Goal: Information Seeking & Learning: Learn about a topic

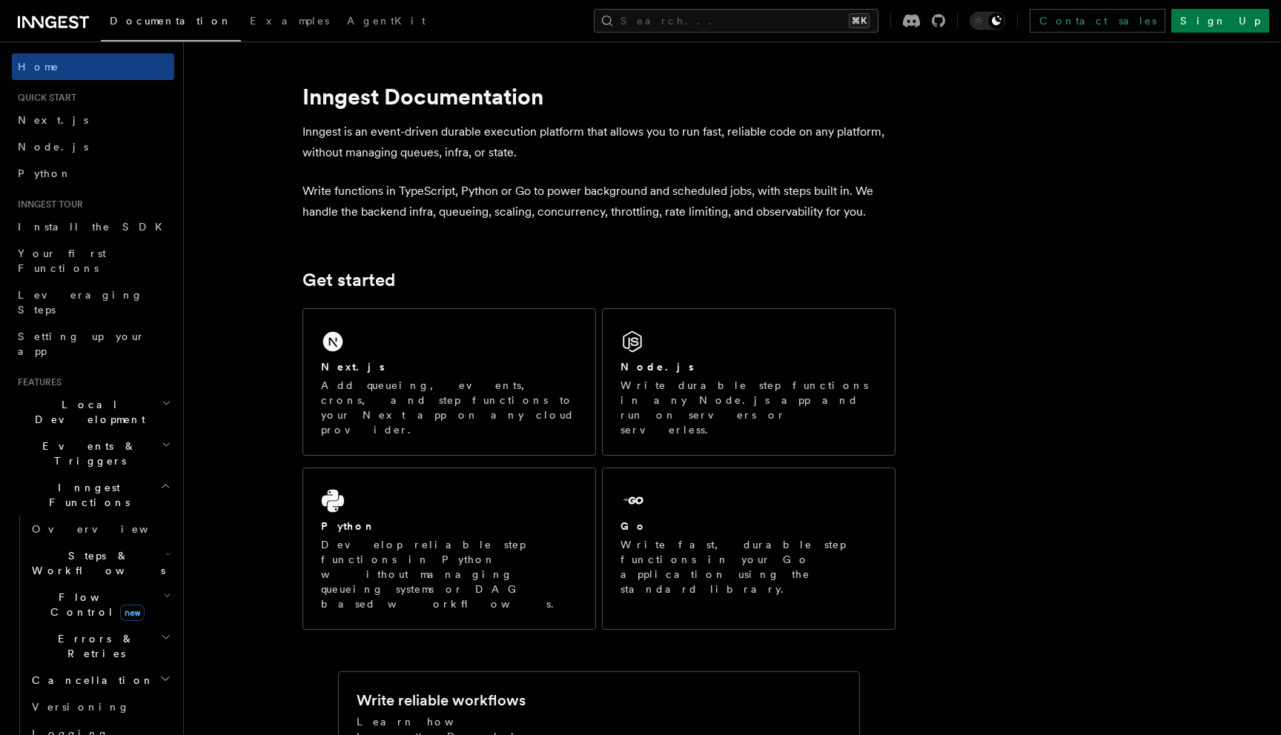
click at [878, 22] on button "Search... ⌘K" at bounding box center [736, 21] width 285 height 24
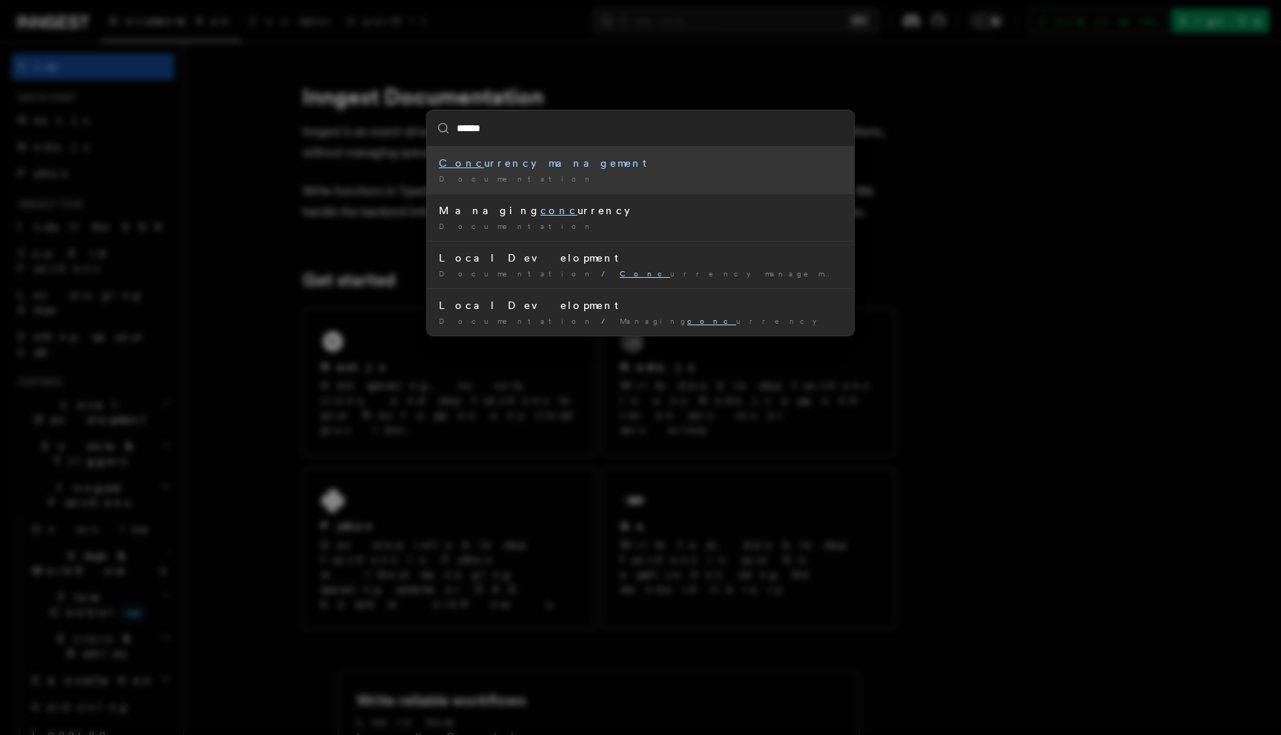
type input "*******"
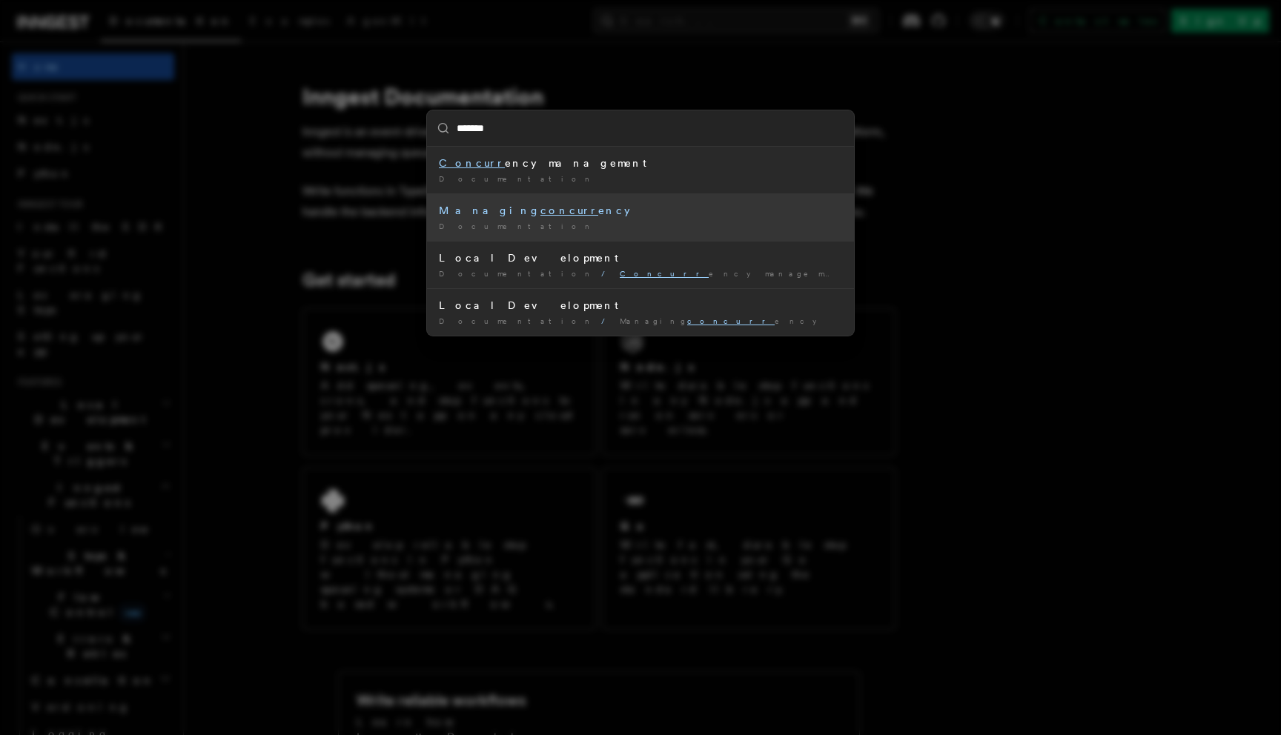
click at [570, 206] on div "Managing concurr ency" at bounding box center [640, 210] width 403 height 15
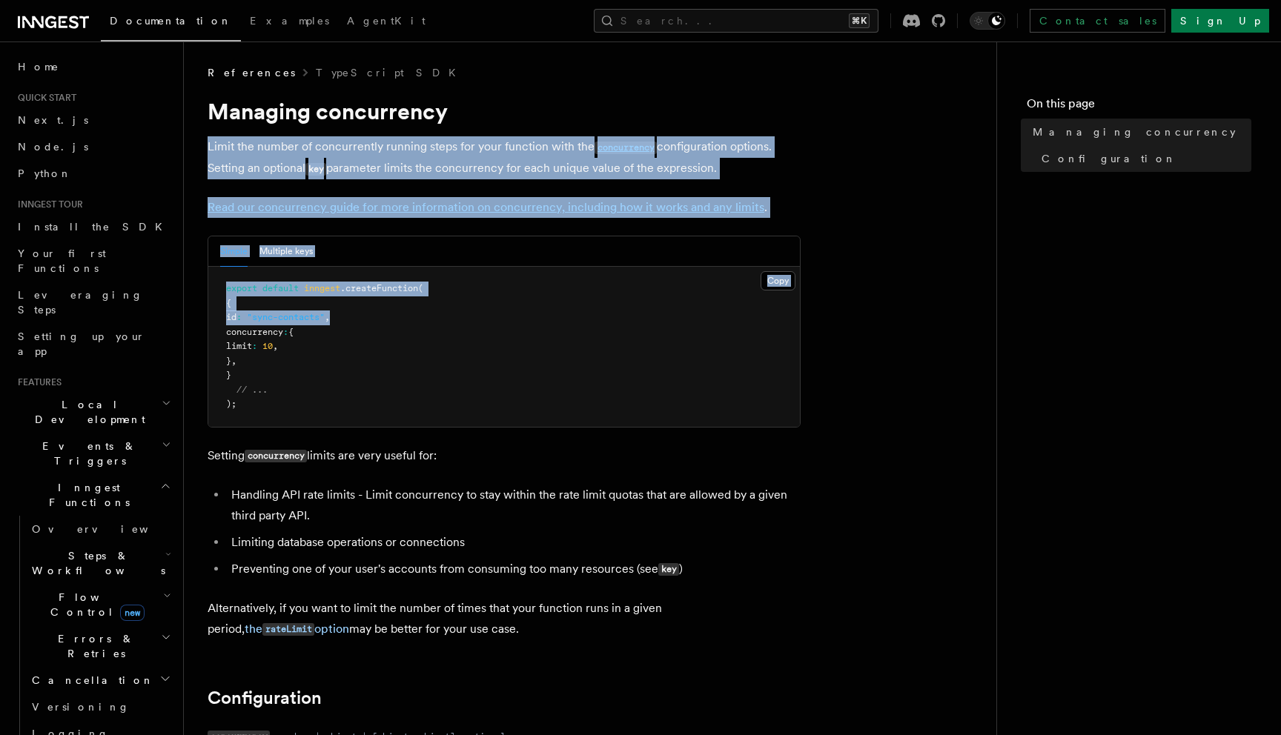
drag, startPoint x: 546, startPoint y: 150, endPoint x: 555, endPoint y: 354, distance: 204.1
click at [555, 354] on pre "export default inngest .createFunction ( { id : "sync-contacts" , concurrency :…" at bounding box center [504, 347] width 592 height 160
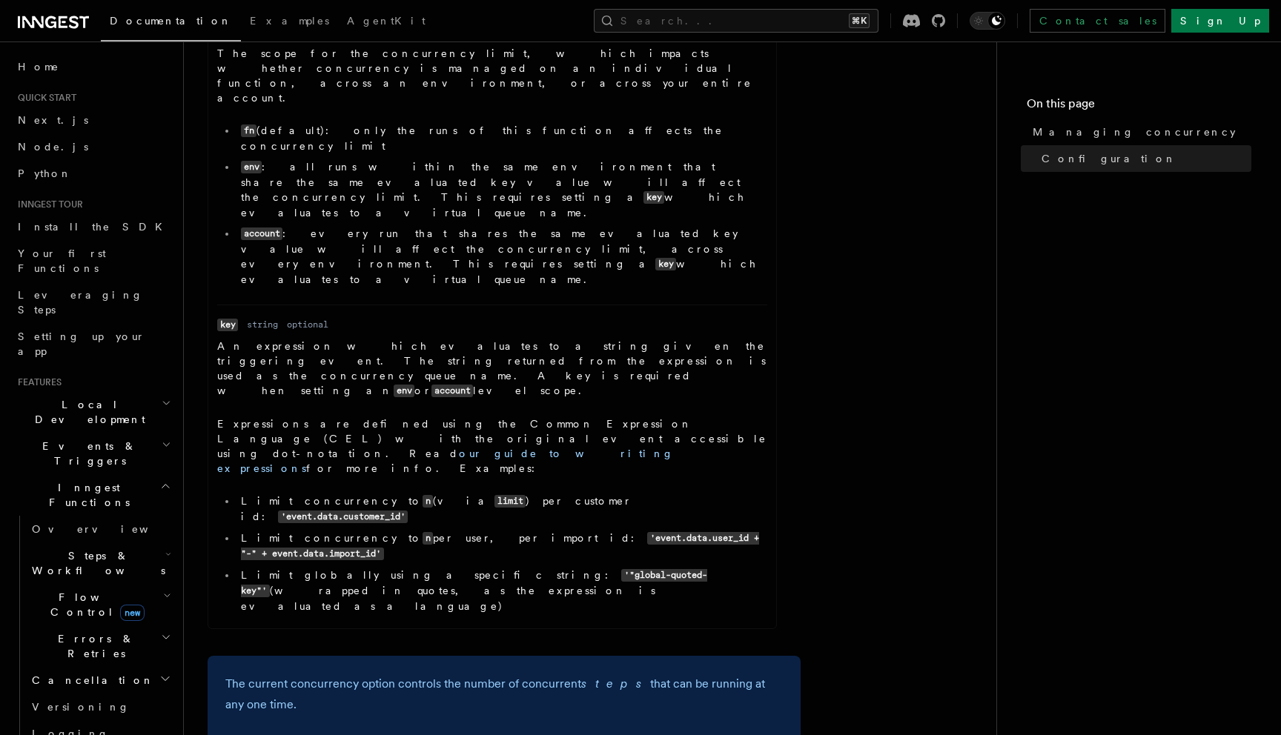
scroll to position [882, 0]
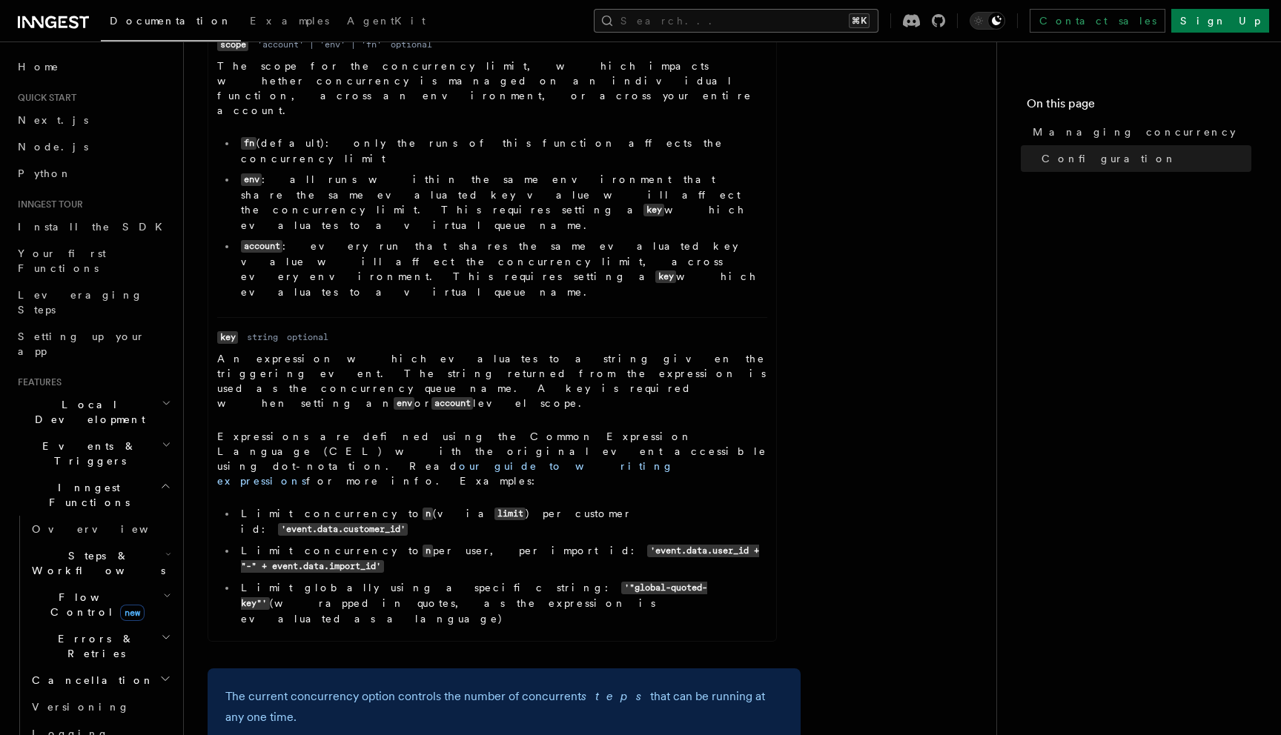
click at [811, 17] on button "Search... ⌘K" at bounding box center [736, 21] width 285 height 24
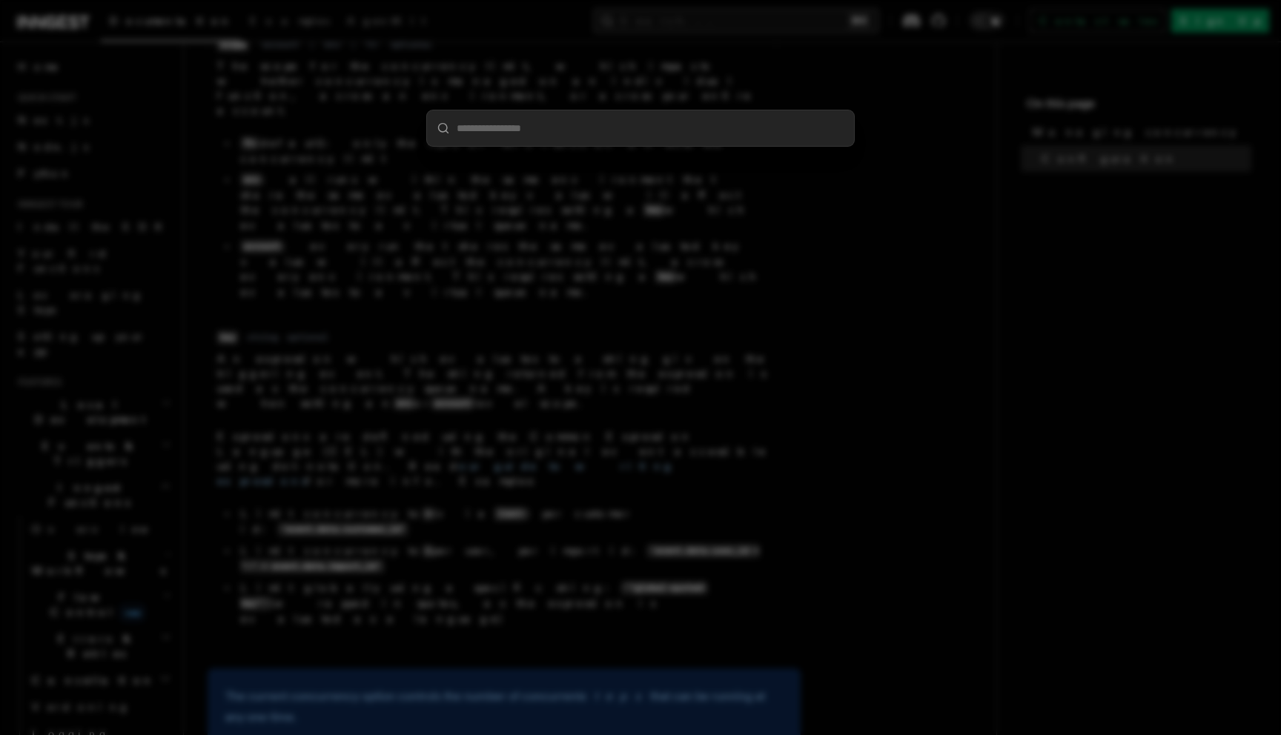
type input "*"
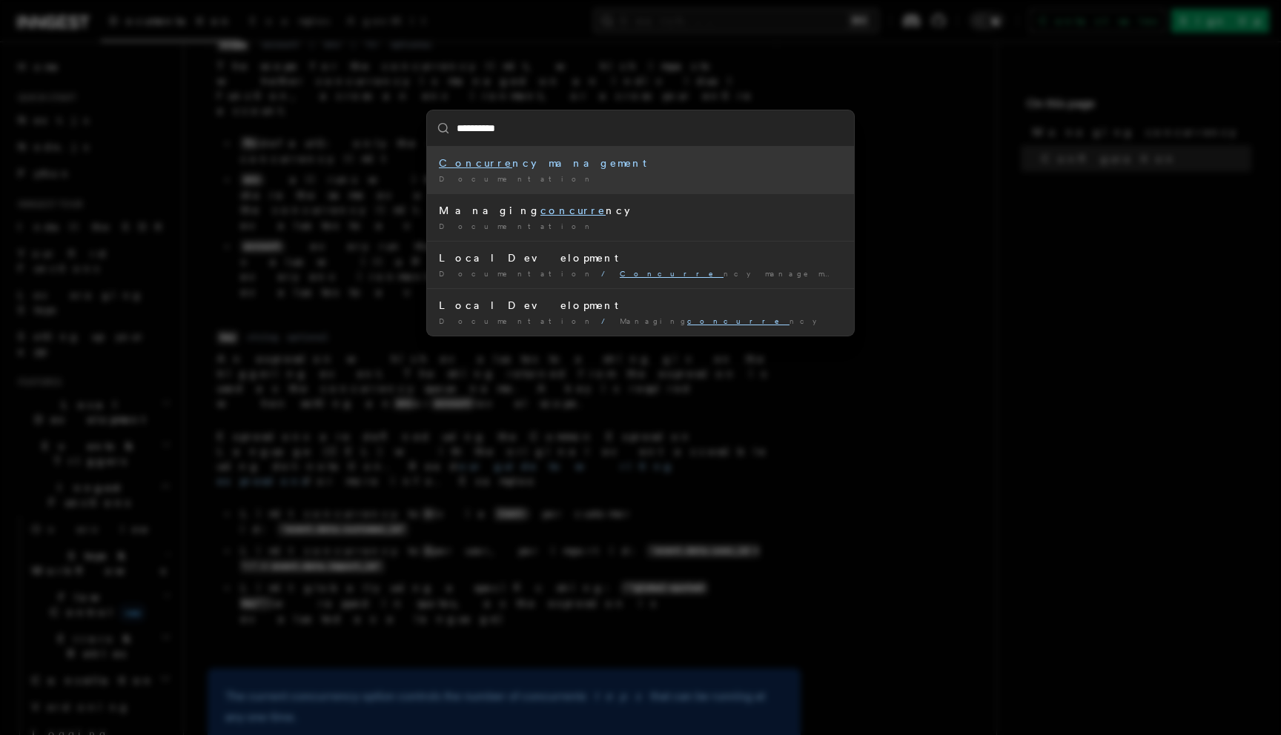
type input "**********"
click at [627, 160] on div "Concurrency management" at bounding box center [640, 163] width 403 height 15
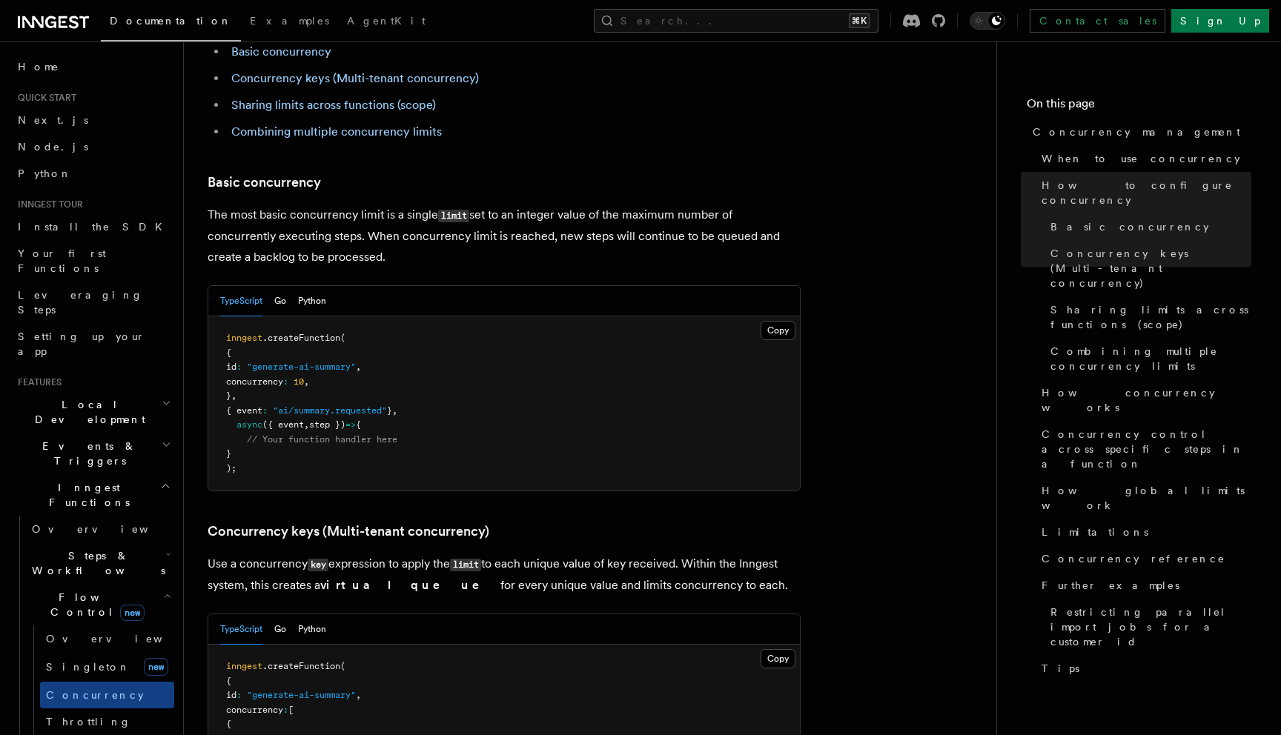
scroll to position [907, 0]
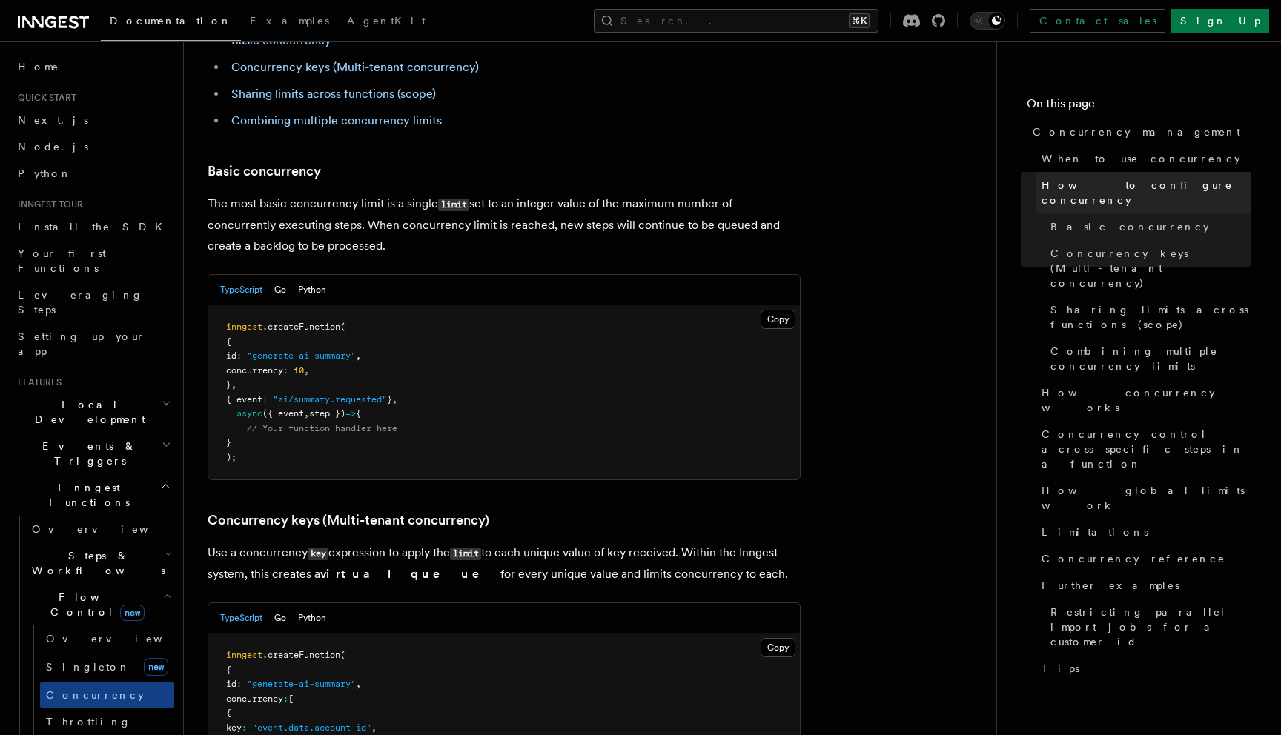
click at [1143, 189] on span "How to configure concurrency" at bounding box center [1147, 193] width 210 height 30
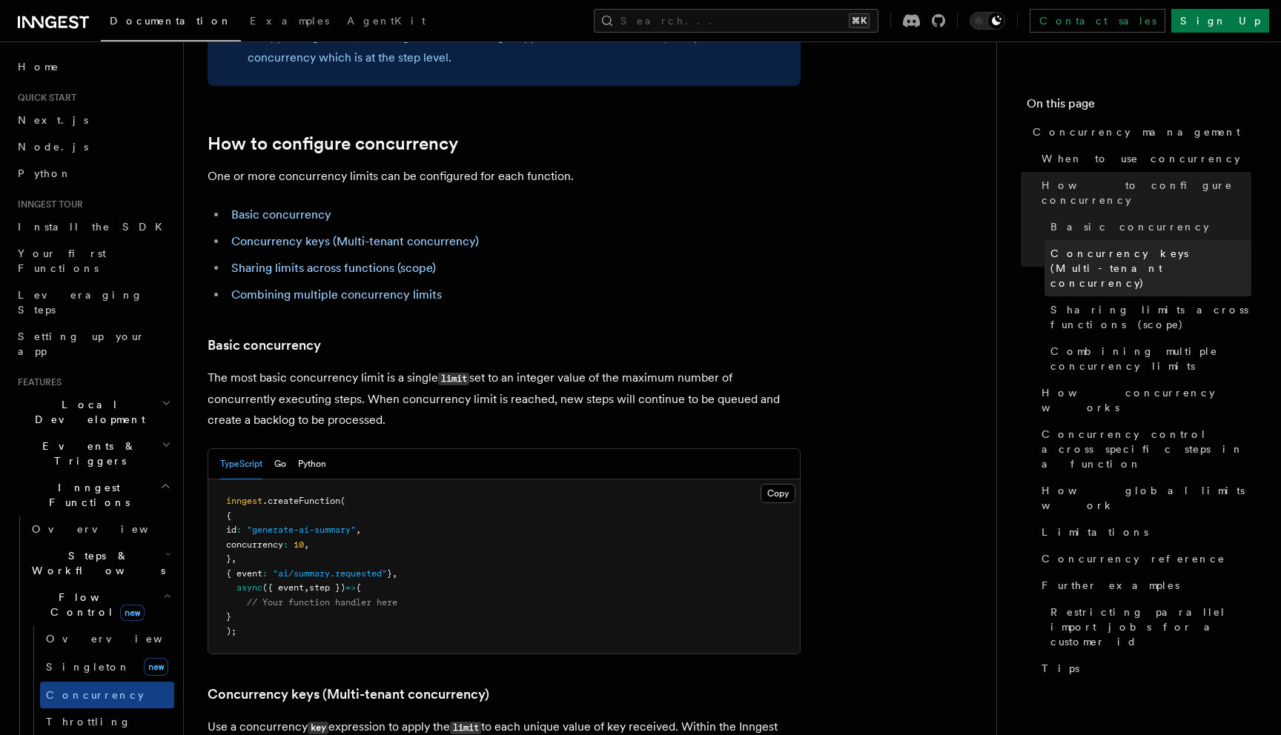
click at [1111, 246] on span "Concurrency keys (Multi-tenant concurrency)" at bounding box center [1150, 268] width 201 height 44
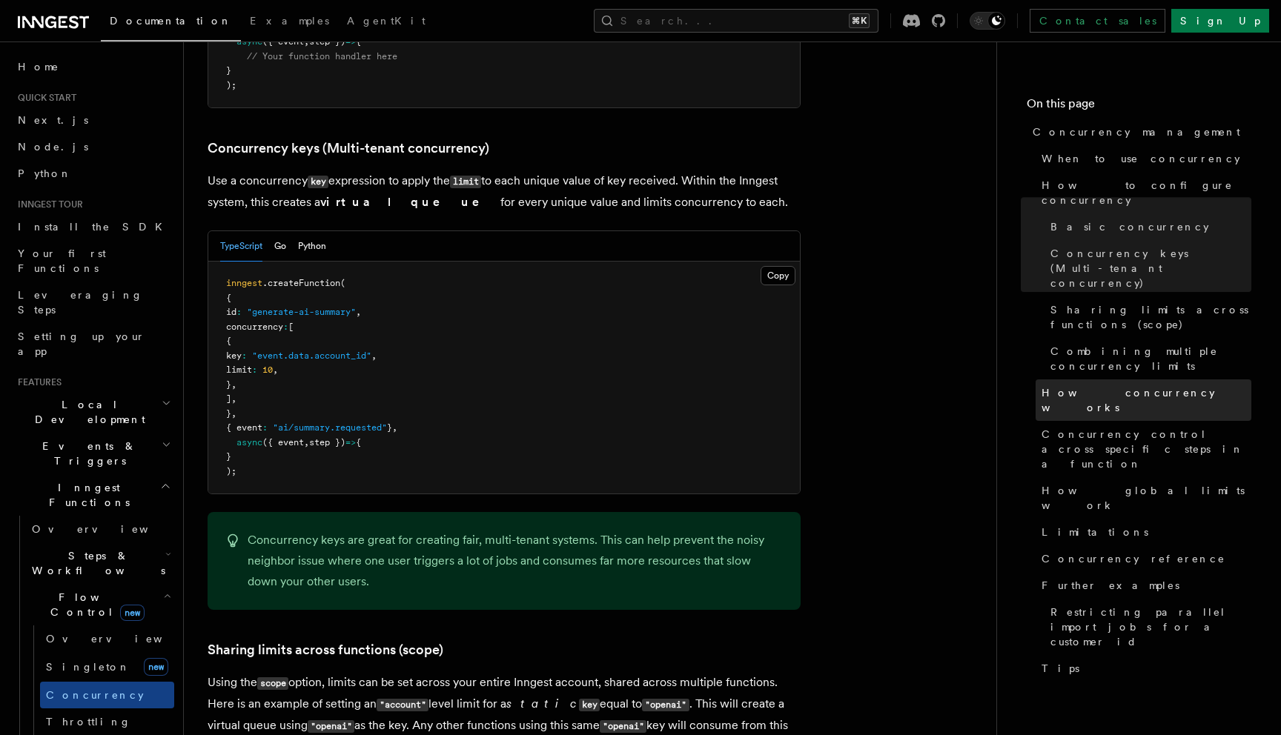
scroll to position [1283, 0]
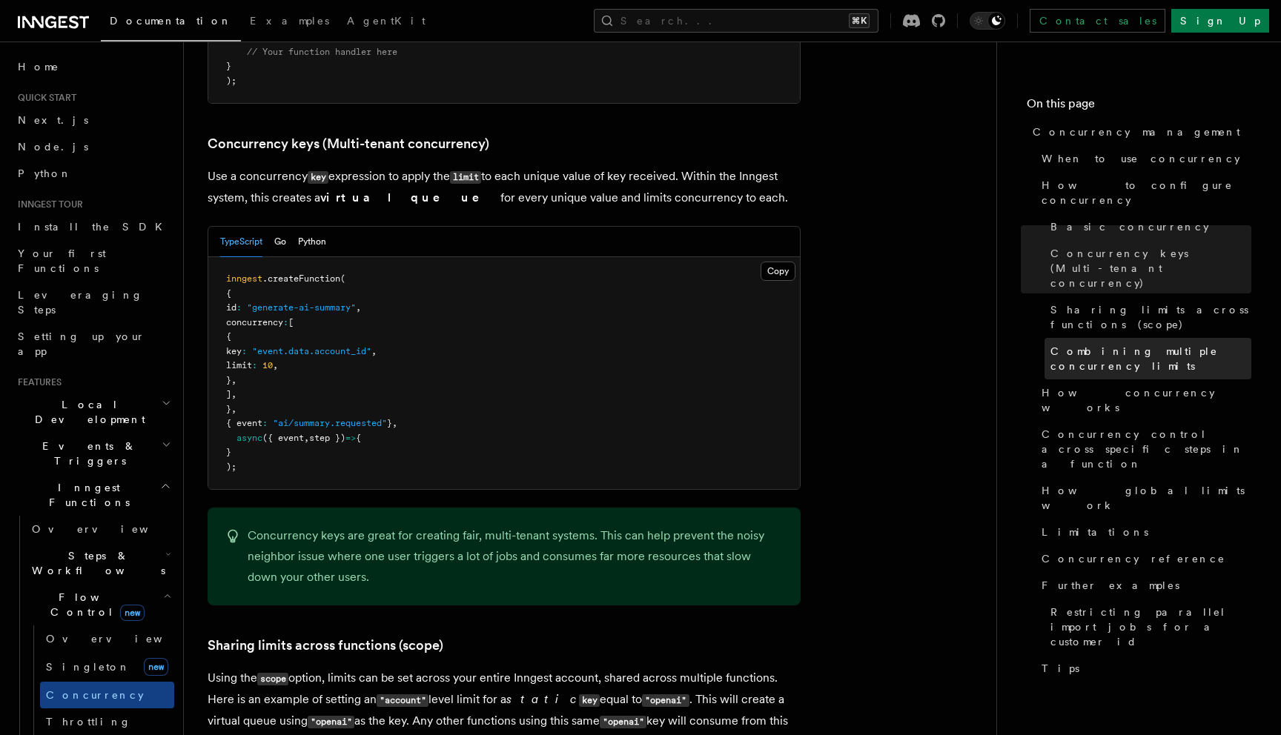
click at [1133, 338] on link "Combining multiple concurrency limits" at bounding box center [1148, 359] width 207 height 42
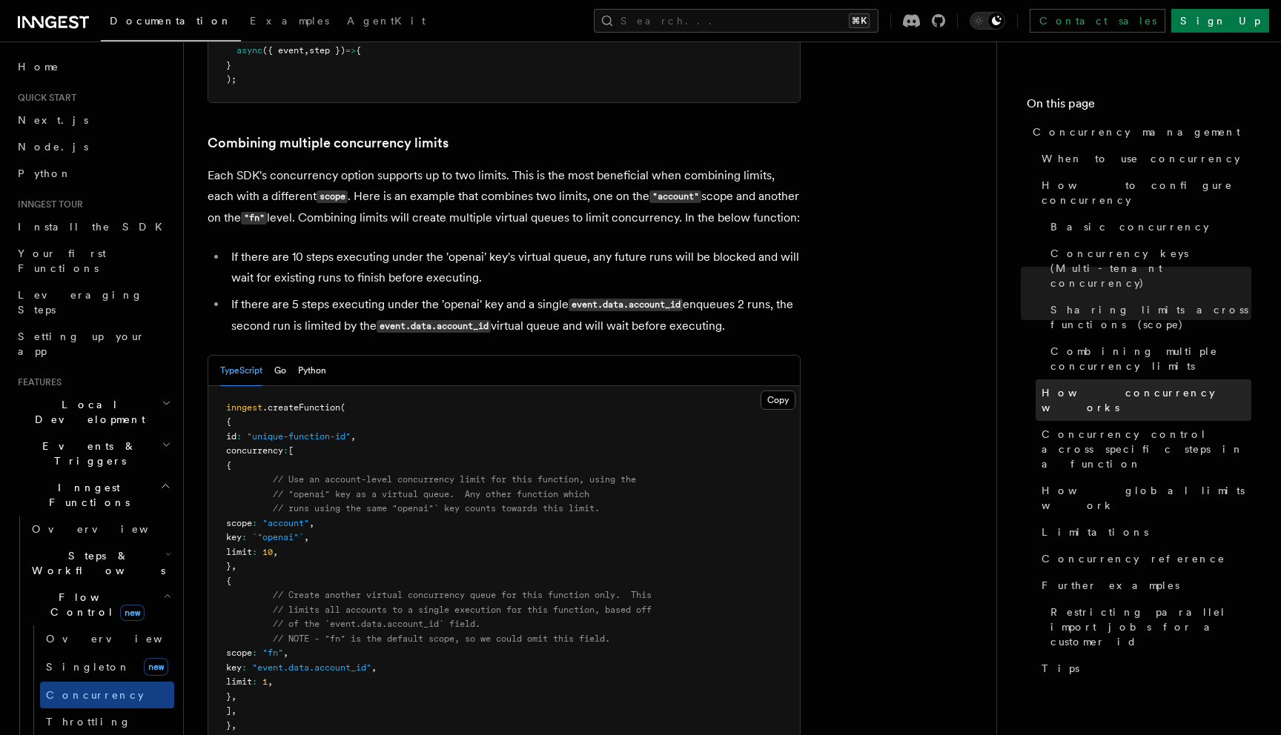
scroll to position [2231, 0]
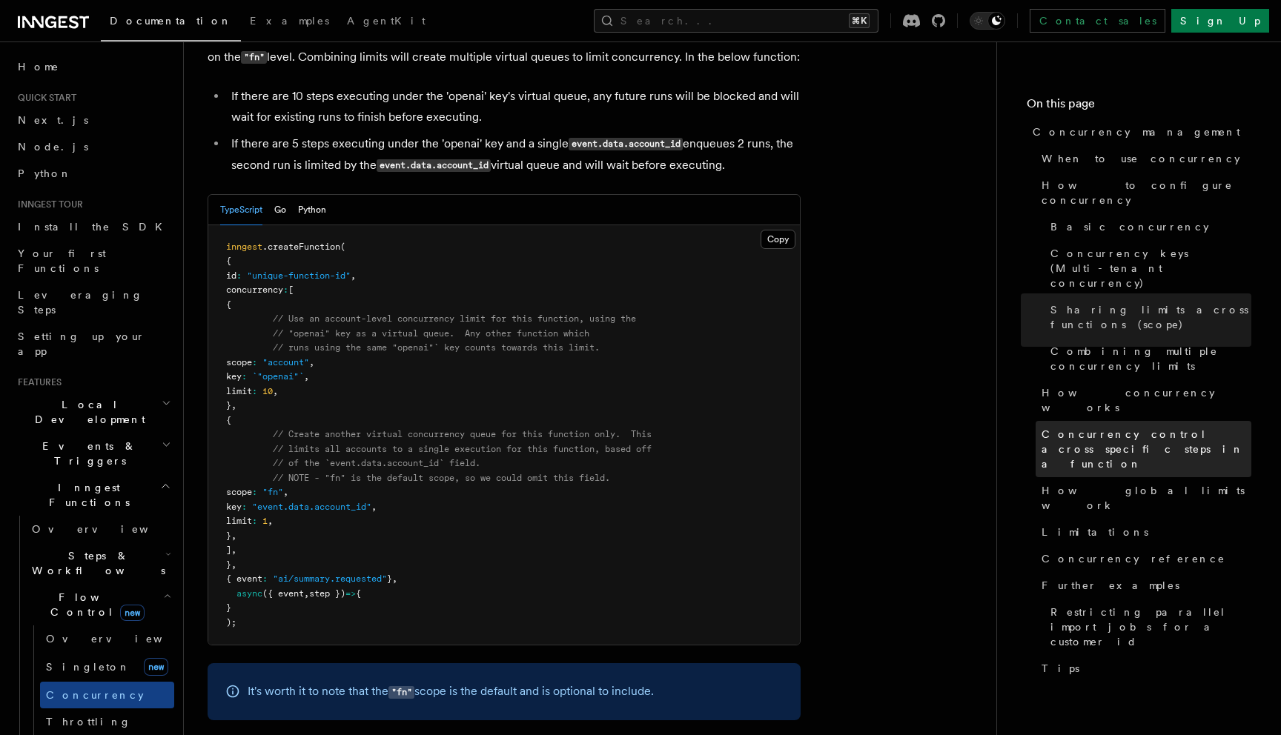
click at [1117, 427] on span "Concurrency control across specific steps in a function" at bounding box center [1147, 449] width 210 height 44
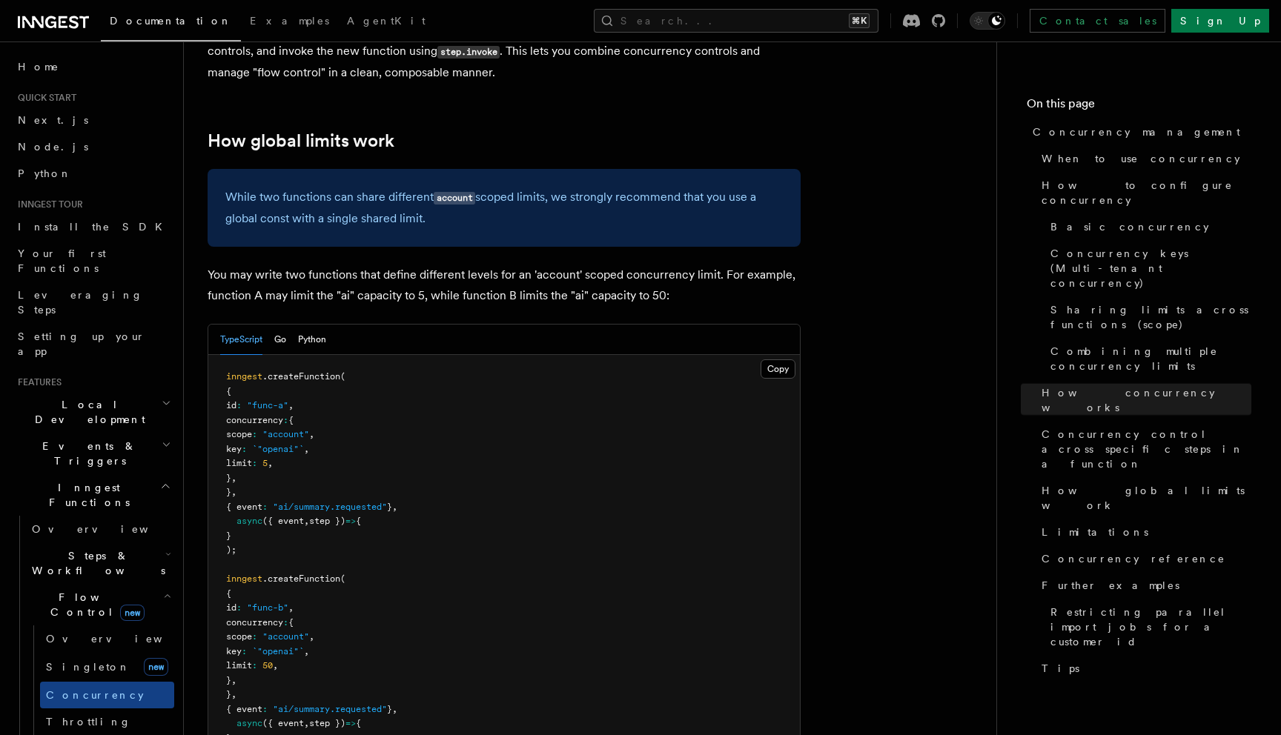
scroll to position [3823, 0]
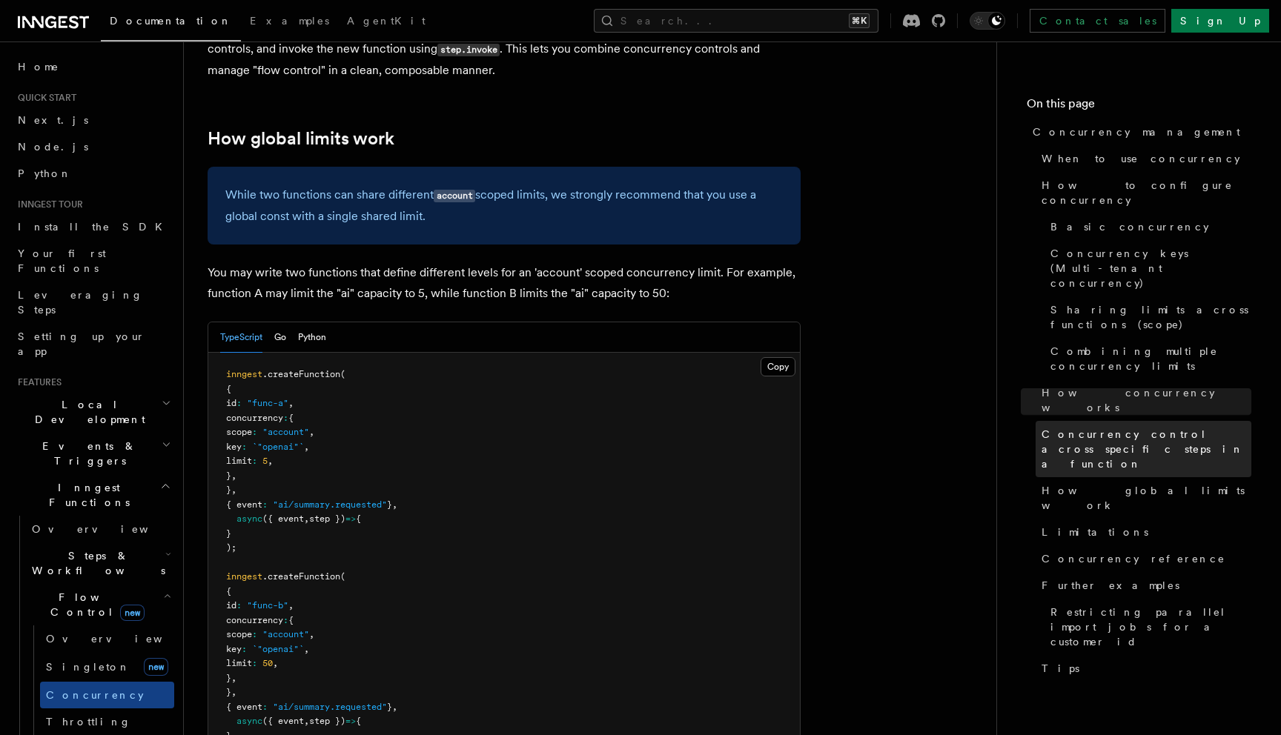
click at [1071, 427] on span "Concurrency control across specific steps in a function" at bounding box center [1147, 449] width 210 height 44
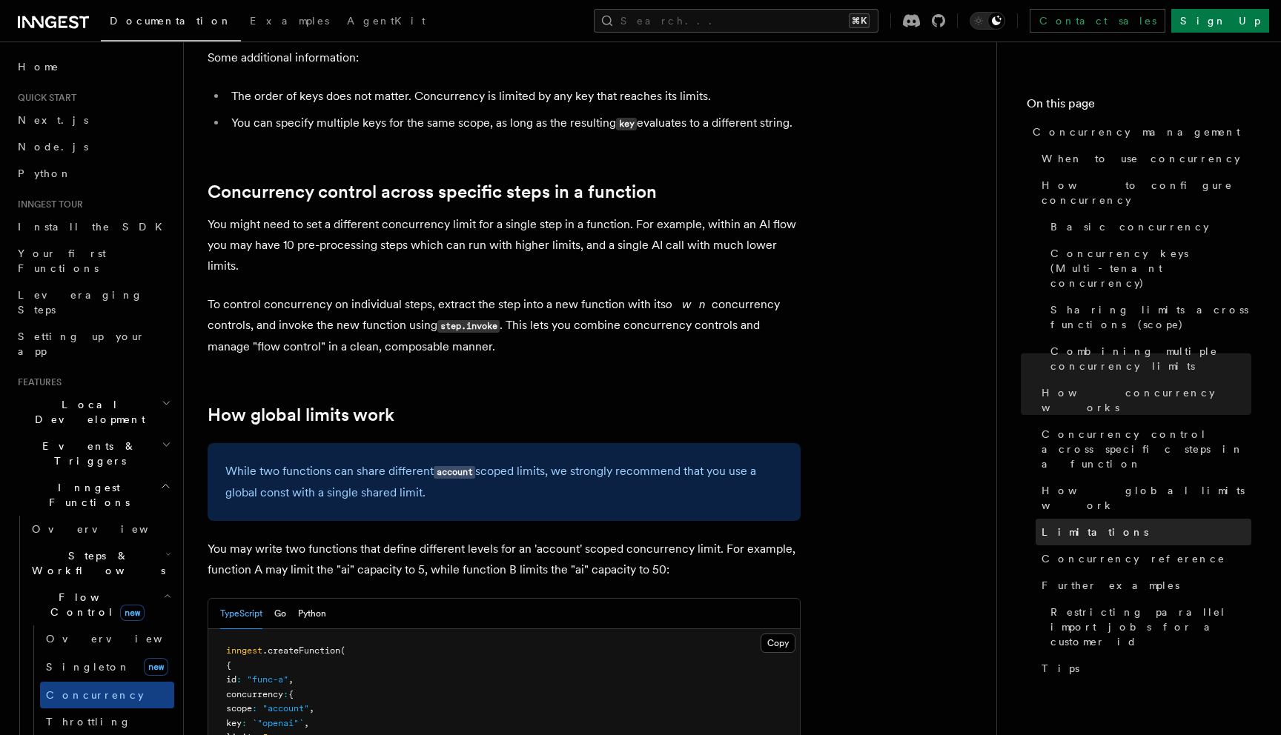
scroll to position [3538, 0]
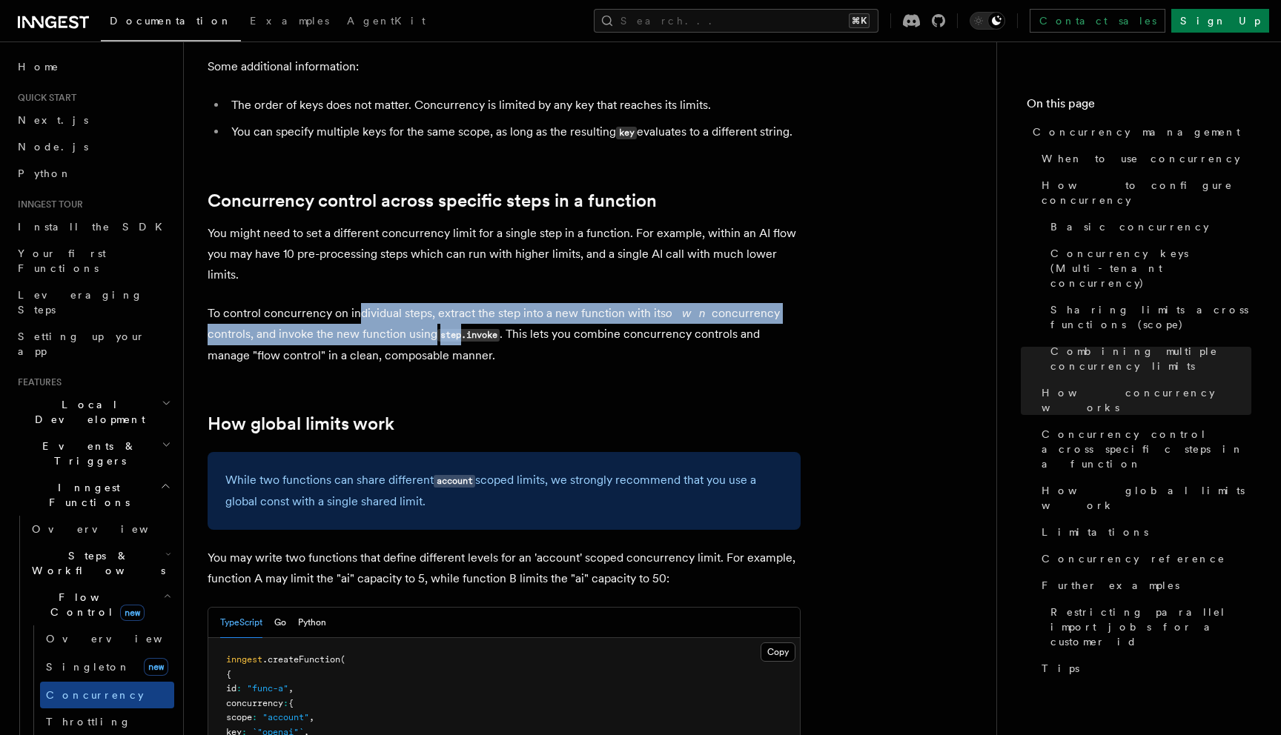
drag, startPoint x: 360, startPoint y: 184, endPoint x: 480, endPoint y: 220, distance: 126.2
click at [475, 303] on p "To control concurrency on individual steps, extract the step into a new functio…" at bounding box center [504, 334] width 593 height 63
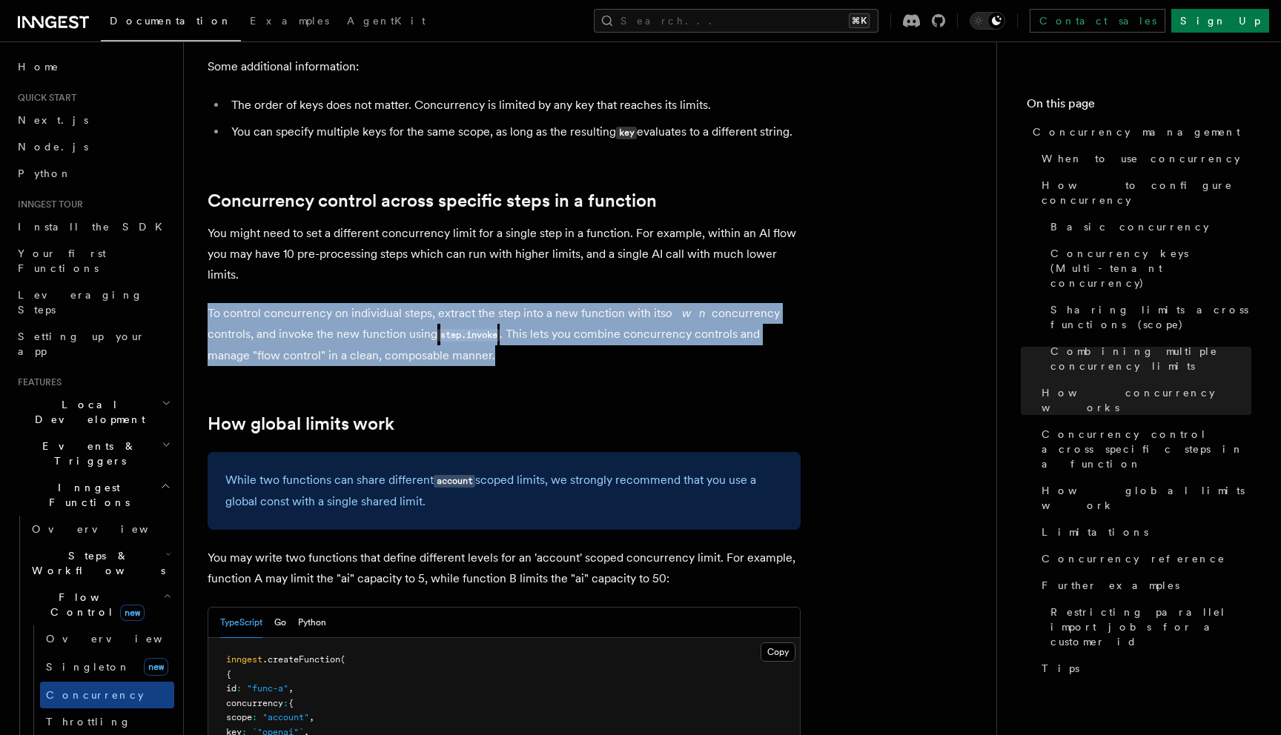
drag, startPoint x: 501, startPoint y: 233, endPoint x: 417, endPoint y: 167, distance: 106.6
drag, startPoint x: 417, startPoint y: 167, endPoint x: 508, endPoint y: 236, distance: 113.7
drag, startPoint x: 508, startPoint y: 236, endPoint x: 423, endPoint y: 151, distance: 119.5
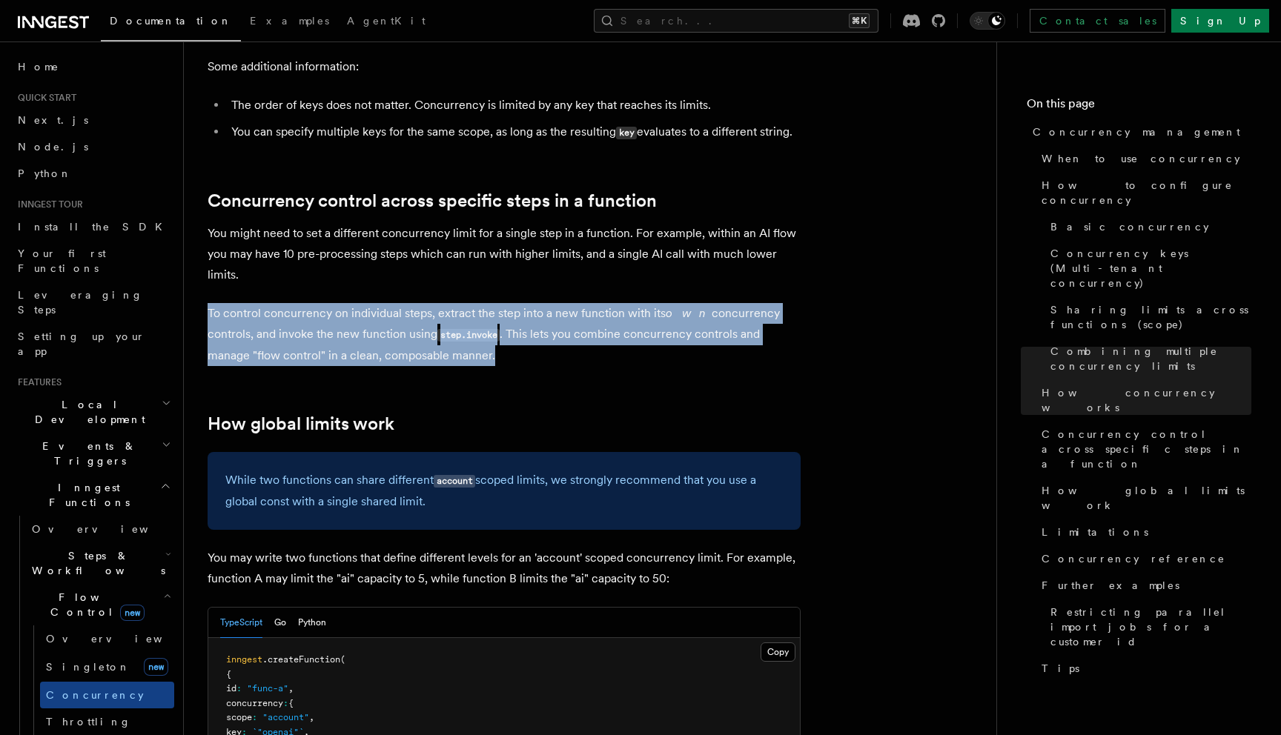
click at [423, 223] on p "You might need to set a different concurrency limit for a single step in a func…" at bounding box center [504, 254] width 593 height 62
drag, startPoint x: 423, startPoint y: 151, endPoint x: 517, endPoint y: 246, distance: 133.2
drag, startPoint x: 517, startPoint y: 246, endPoint x: 511, endPoint y: 156, distance: 90.6
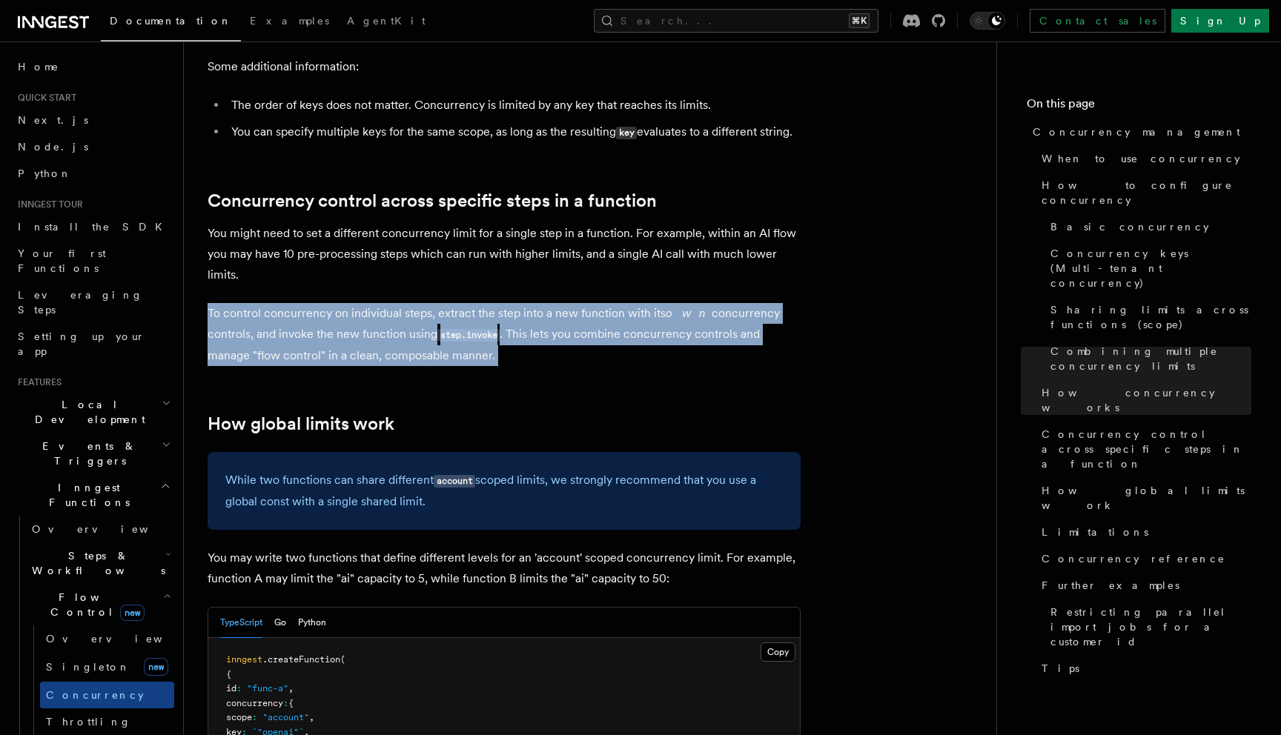
drag, startPoint x: 509, startPoint y: 156, endPoint x: 549, endPoint y: 259, distance: 110.3
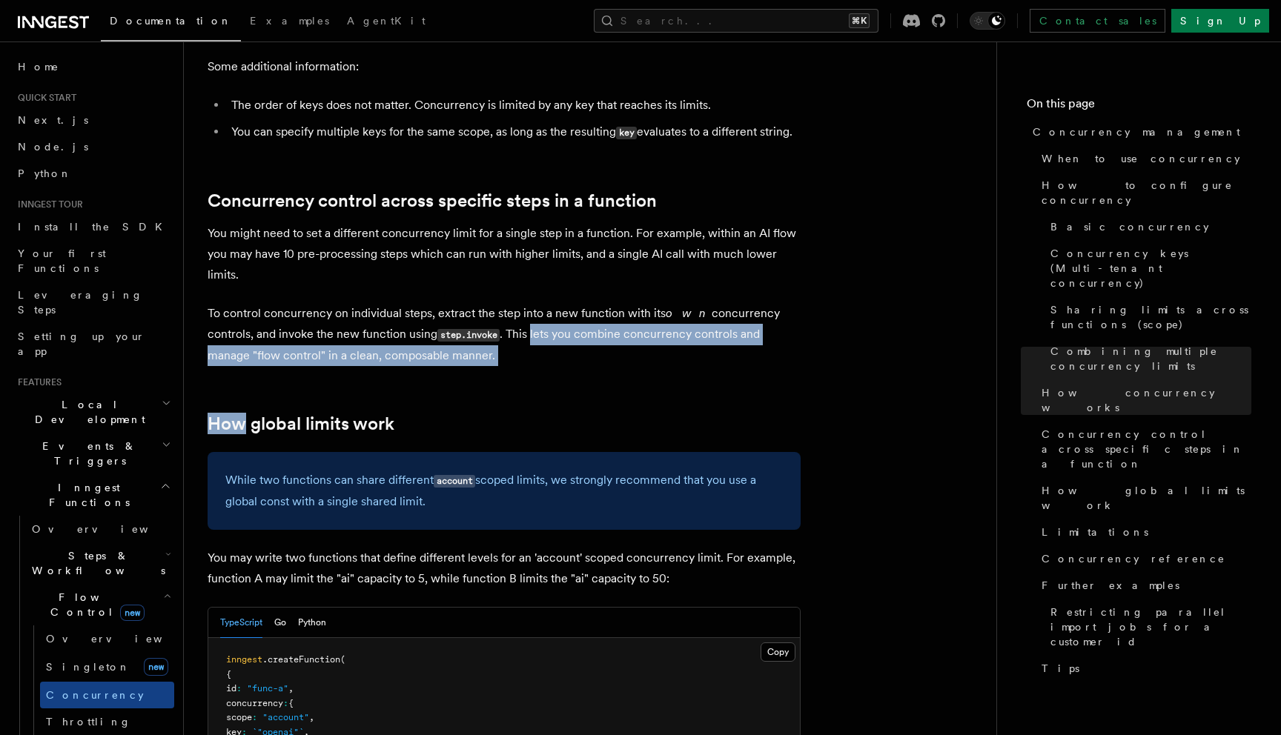
drag, startPoint x: 549, startPoint y: 259, endPoint x: 532, endPoint y: 171, distance: 89.9
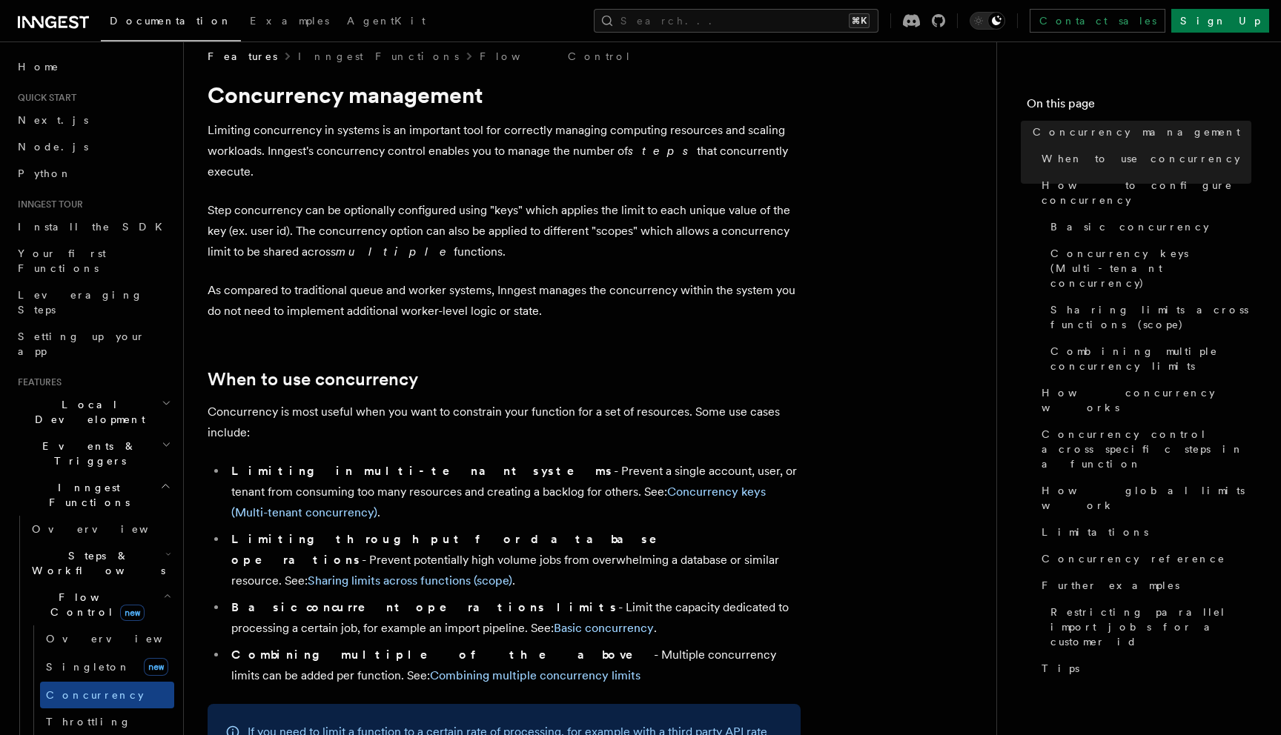
scroll to position [0, 0]
